Goal: Submit feedback/report problem

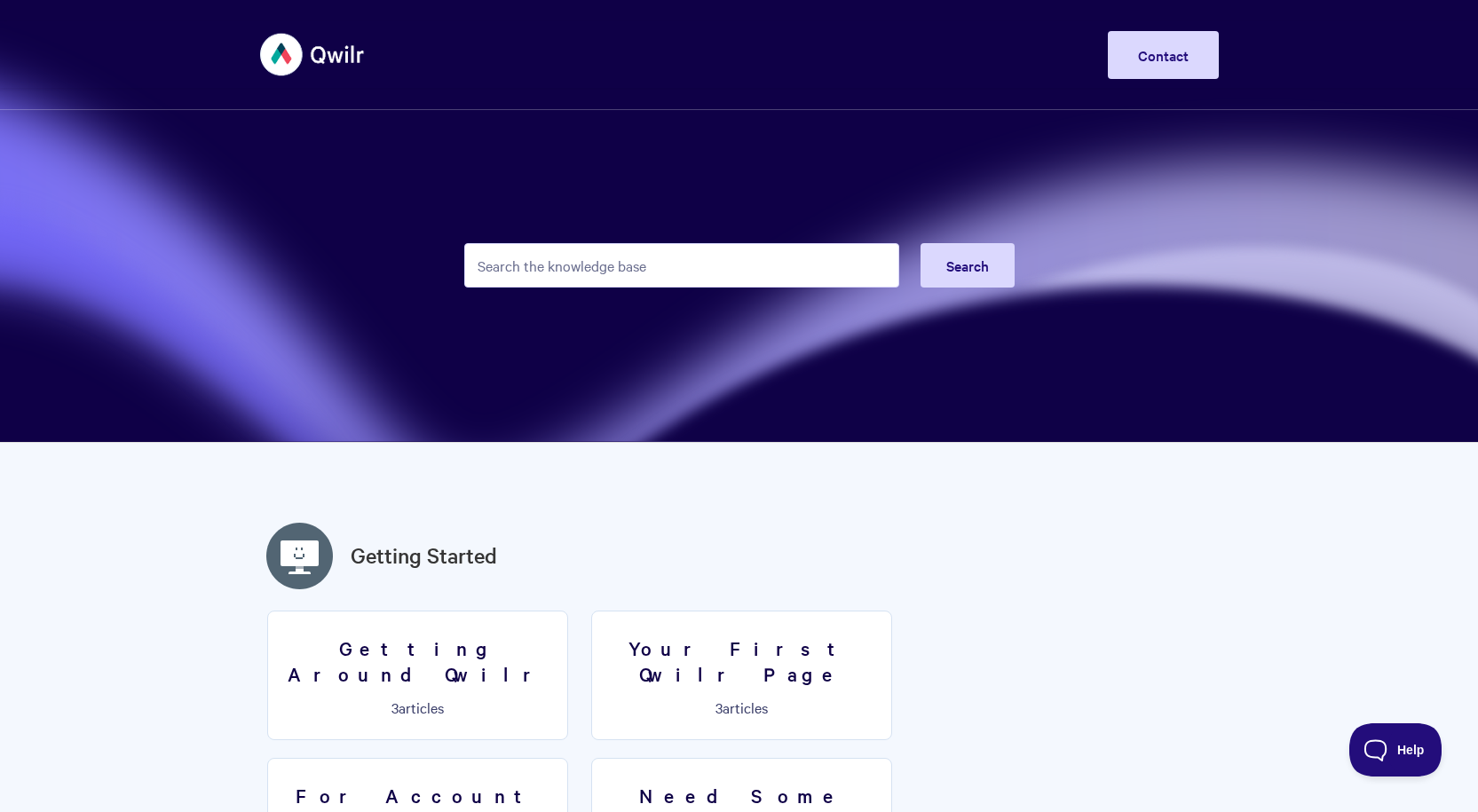
click at [1188, 24] on div "Toggle Navigation Home Getting Started Creating & Editing Pages Sharing & Analy…" at bounding box center [739, 55] width 958 height 67
click at [1180, 40] on link "Contact" at bounding box center [1163, 55] width 111 height 48
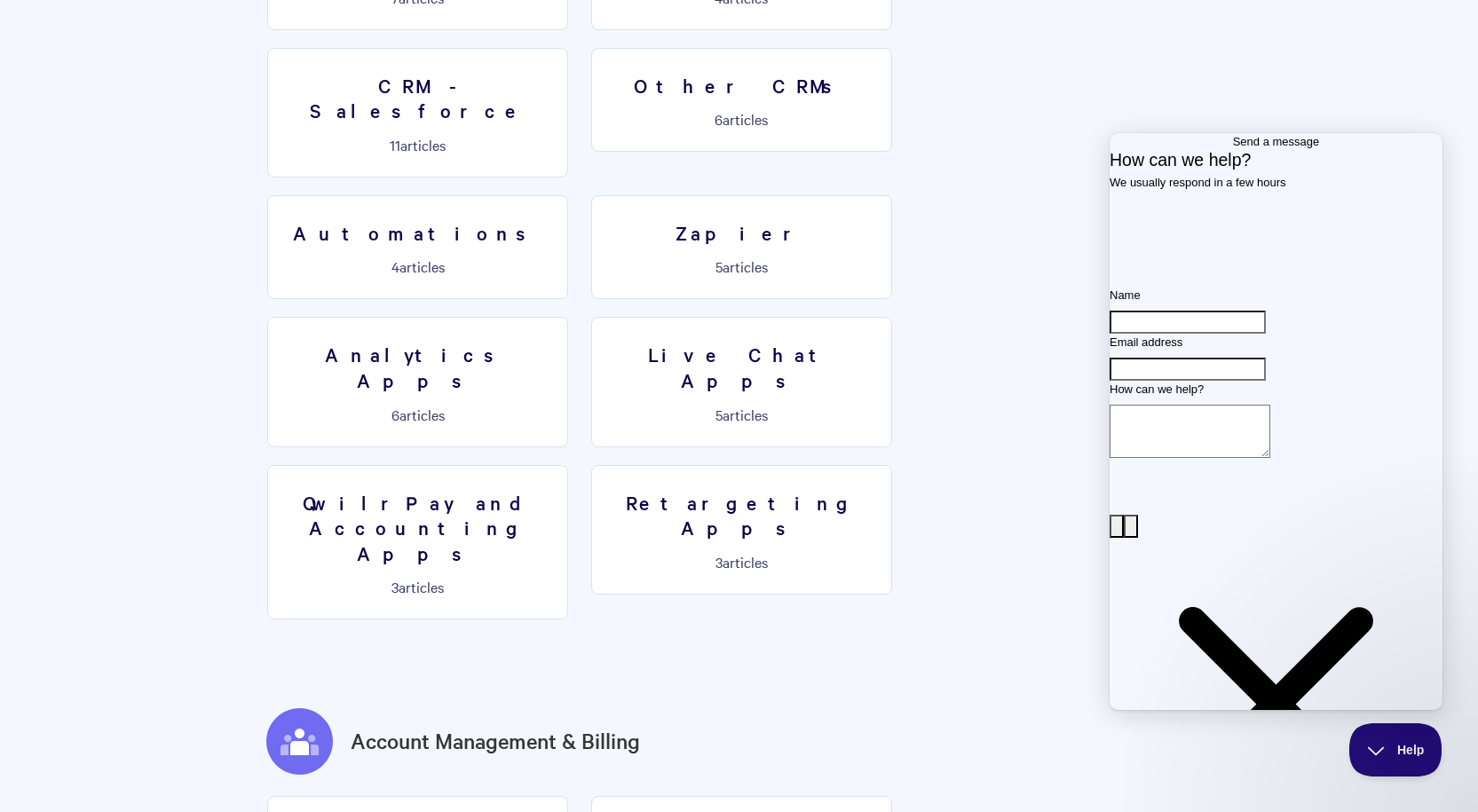
scroll to position [2813, 0]
click at [1242, 334] on input "Name" at bounding box center [1187, 322] width 156 height 24
type input "[PERSON_NAME]"
type input "[EMAIL_ADDRESS][DOMAIN_NAME]"
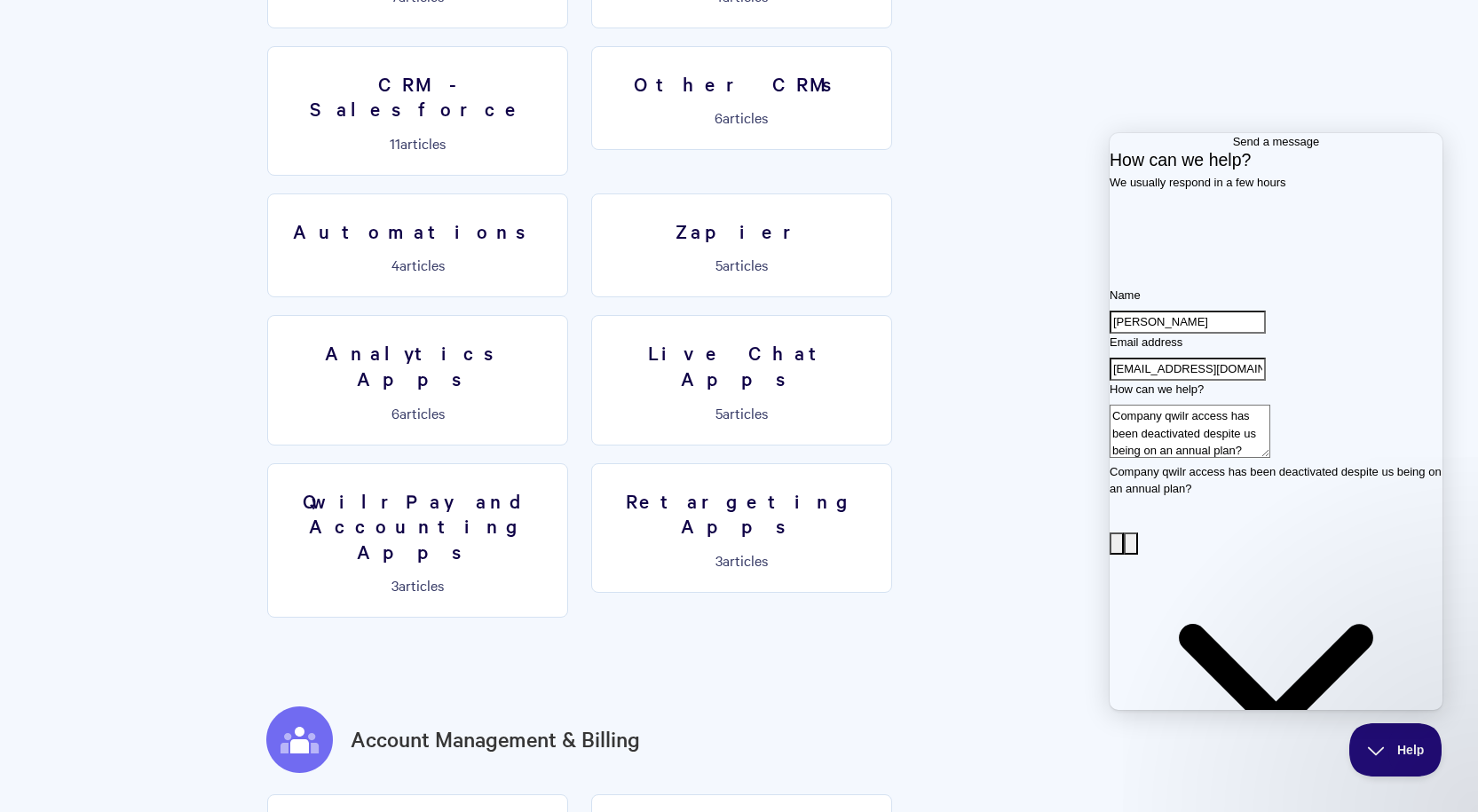
type textarea "Company qwilr access has been deactivated despite us being on an annual plan?"
click at [1285, 630] on div "Name [PERSON_NAME] Email address [EMAIL_ADDRESS][DOMAIN_NAME] How can we help? …" at bounding box center [1276, 601] width 333 height 629
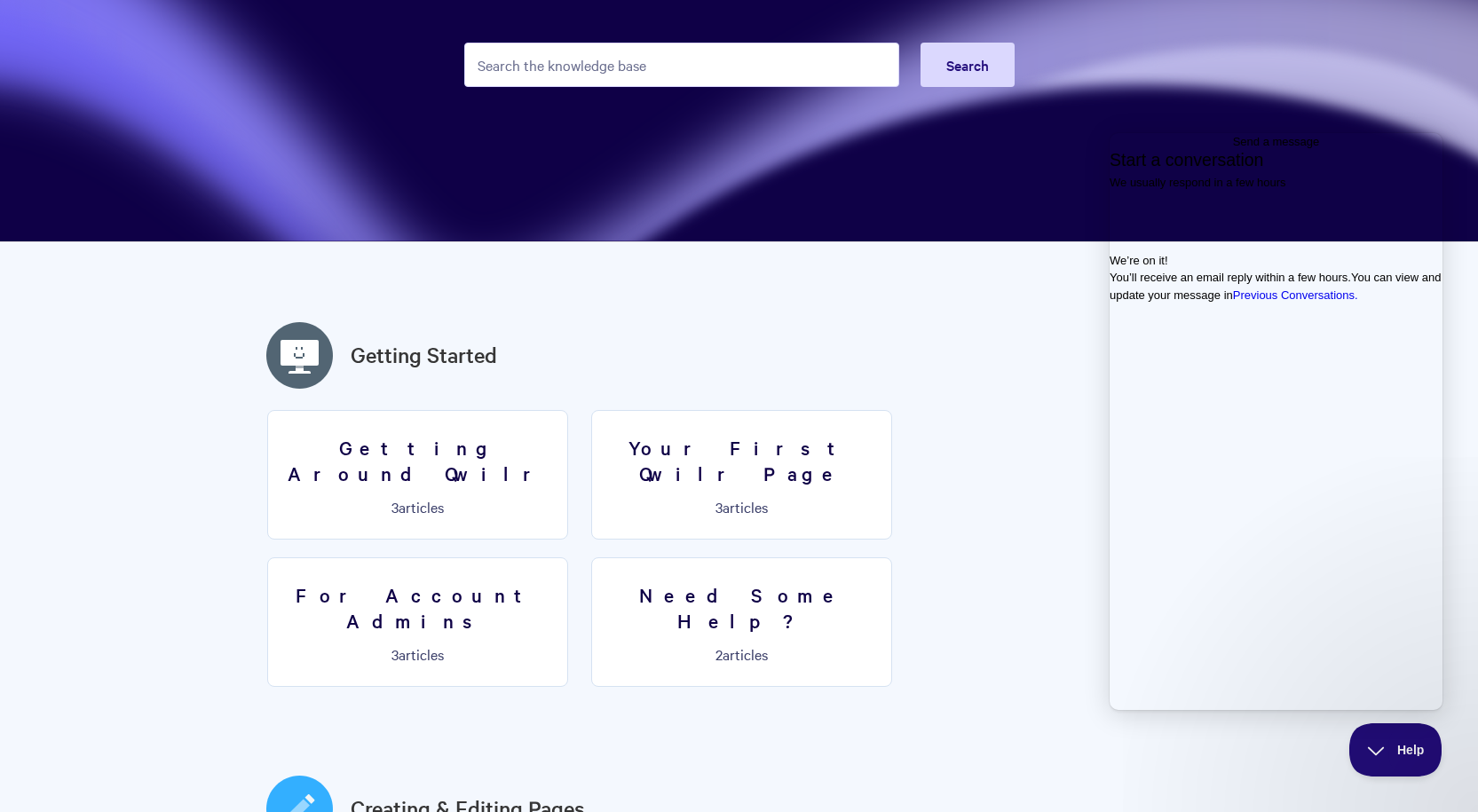
scroll to position [0, 0]
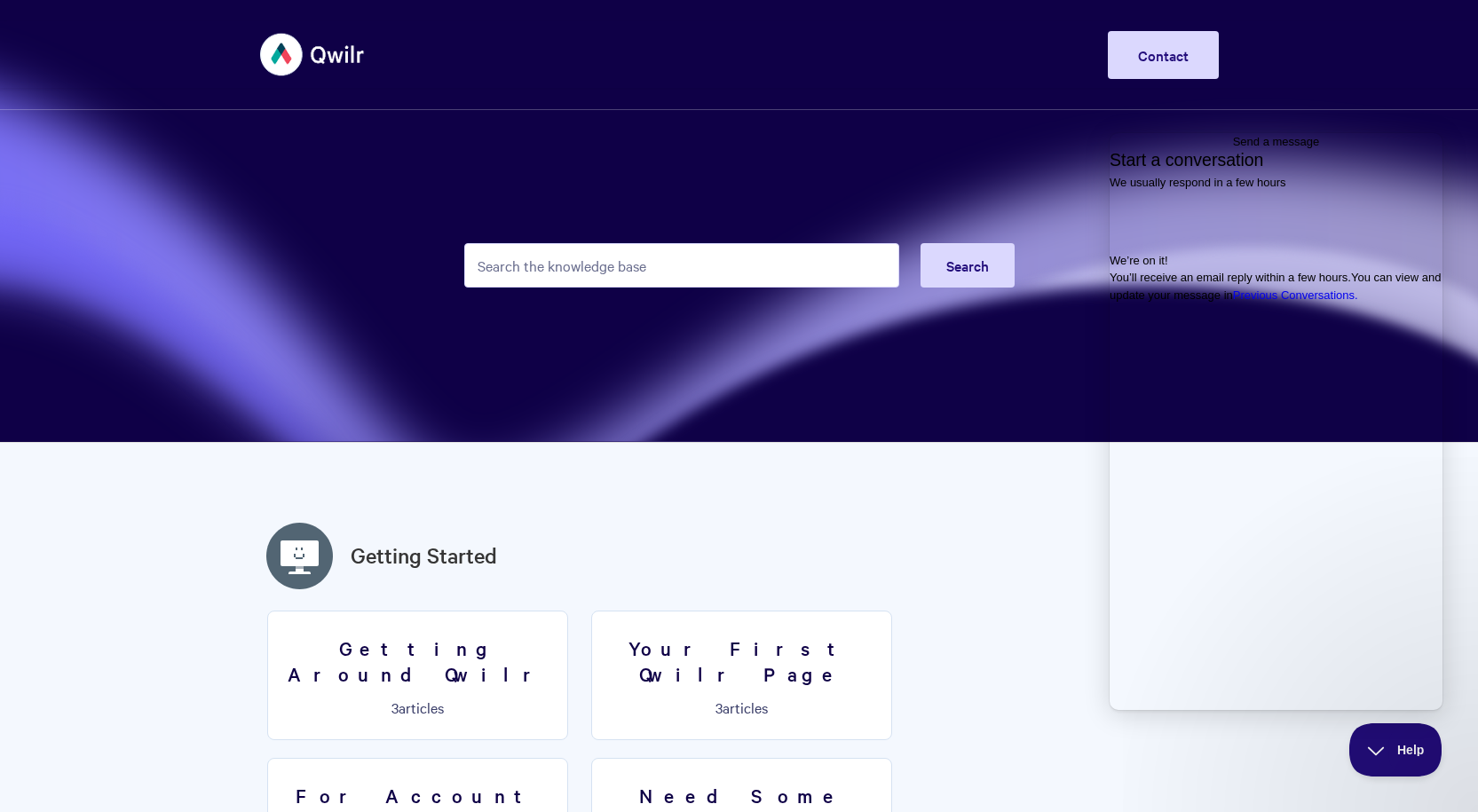
click at [1233, 148] on span "Go back" at bounding box center [1233, 141] width 0 height 14
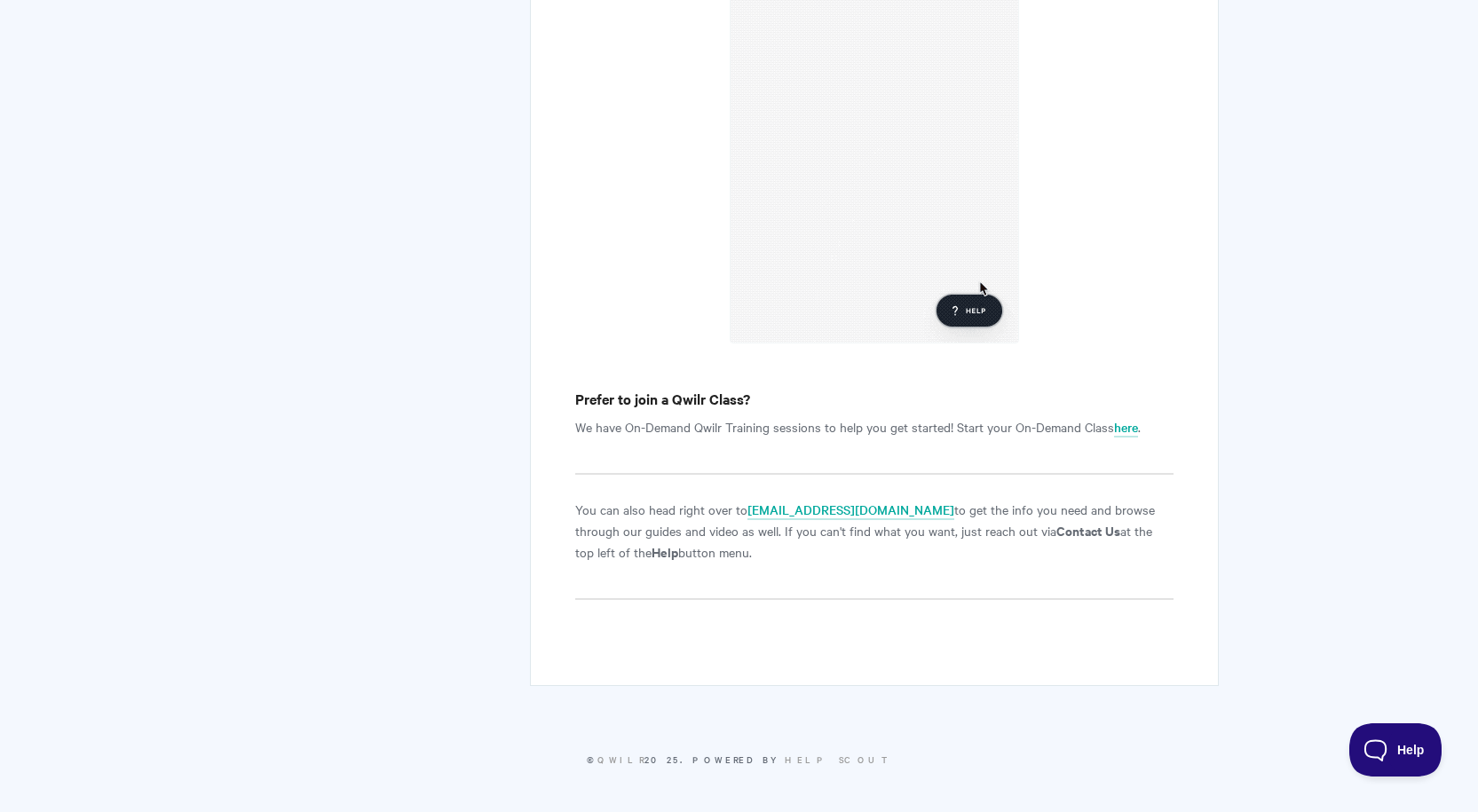
scroll to position [1515, 0]
